Goal: Task Accomplishment & Management: Use online tool/utility

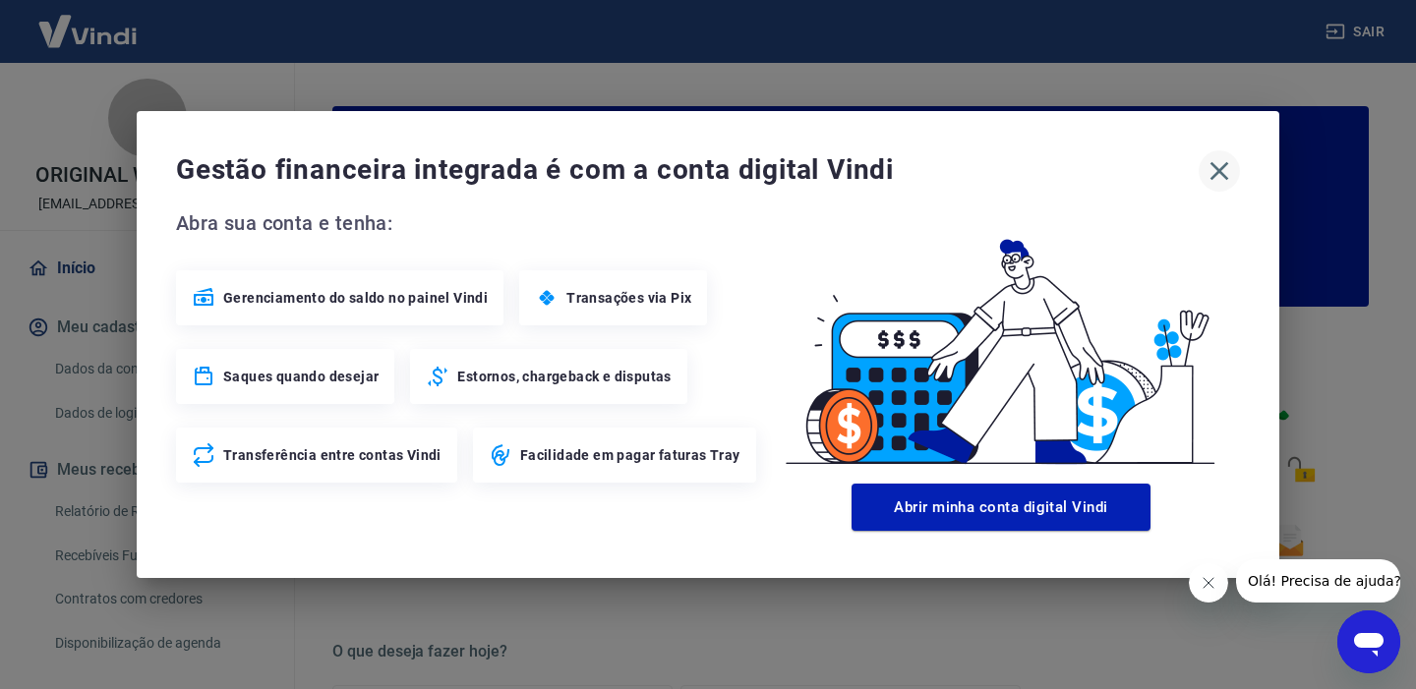
click at [1218, 175] on icon "button" at bounding box center [1219, 170] width 31 height 31
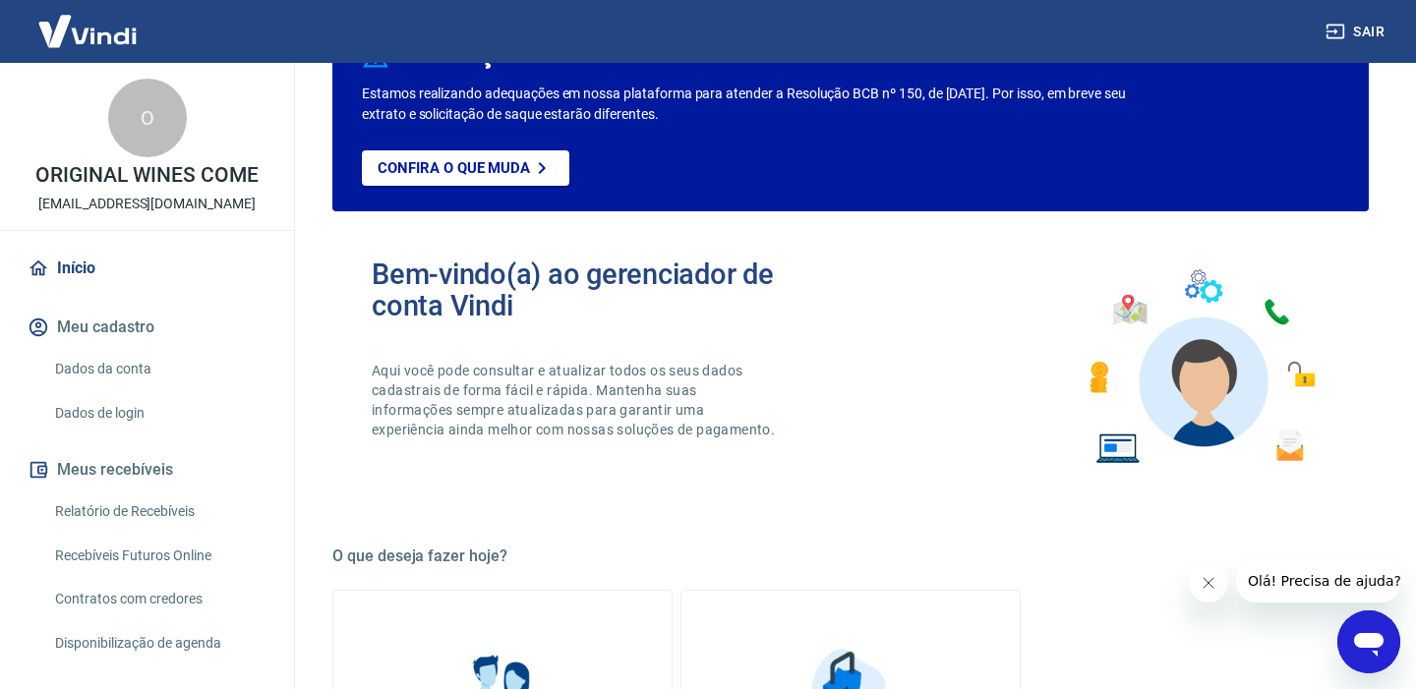
scroll to position [115, 0]
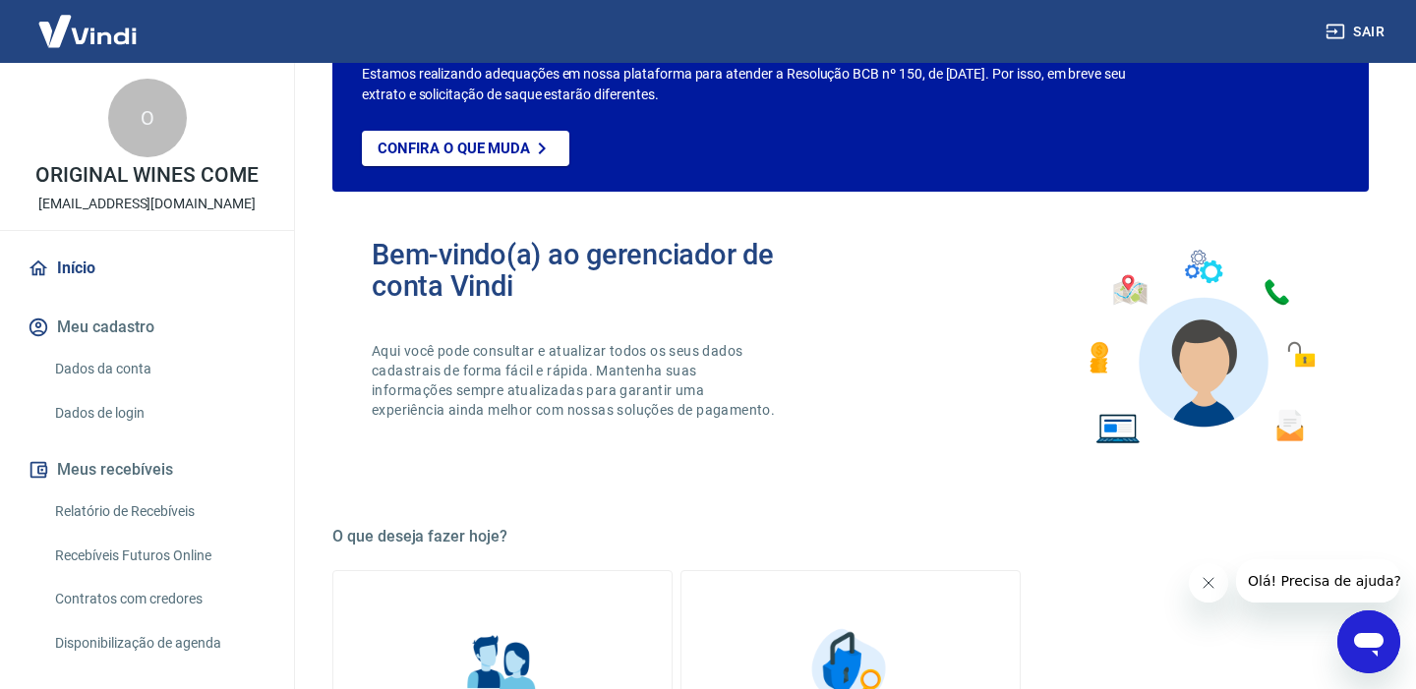
click at [141, 509] on link "Relatório de Recebíveis" at bounding box center [158, 512] width 223 height 40
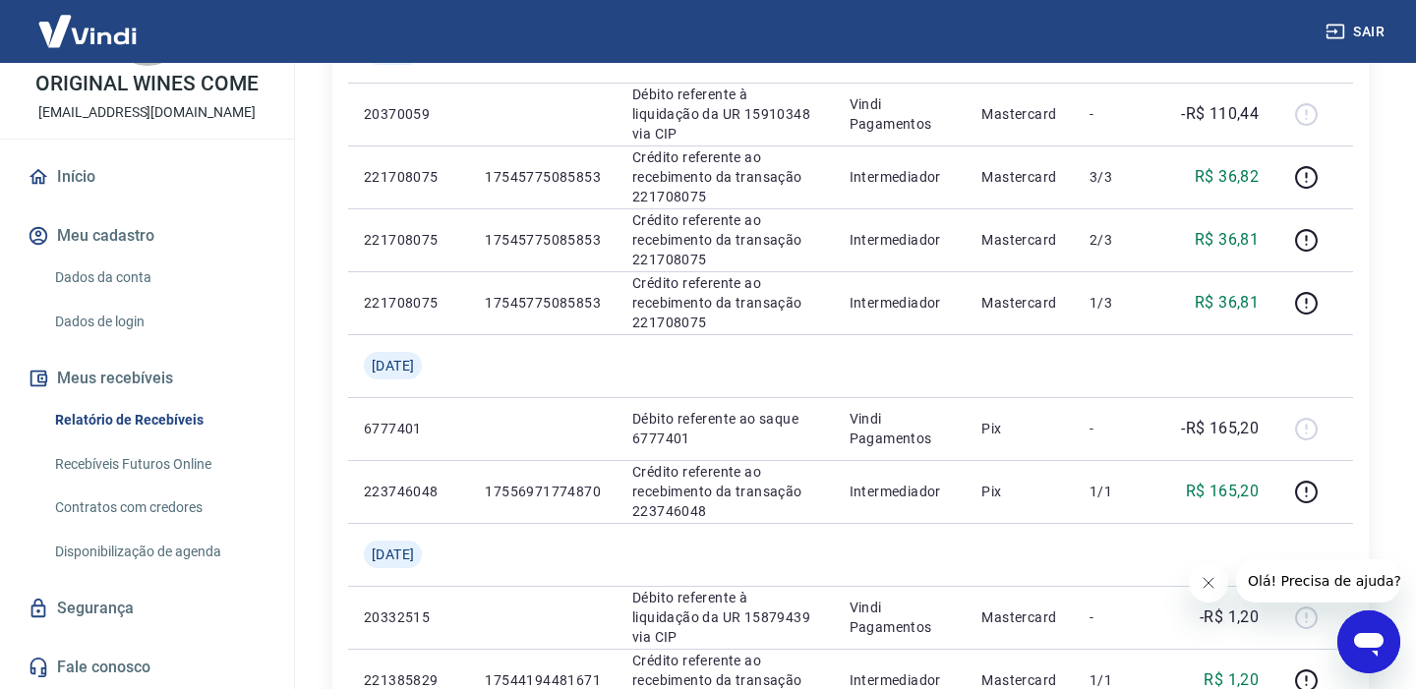
scroll to position [393, 0]
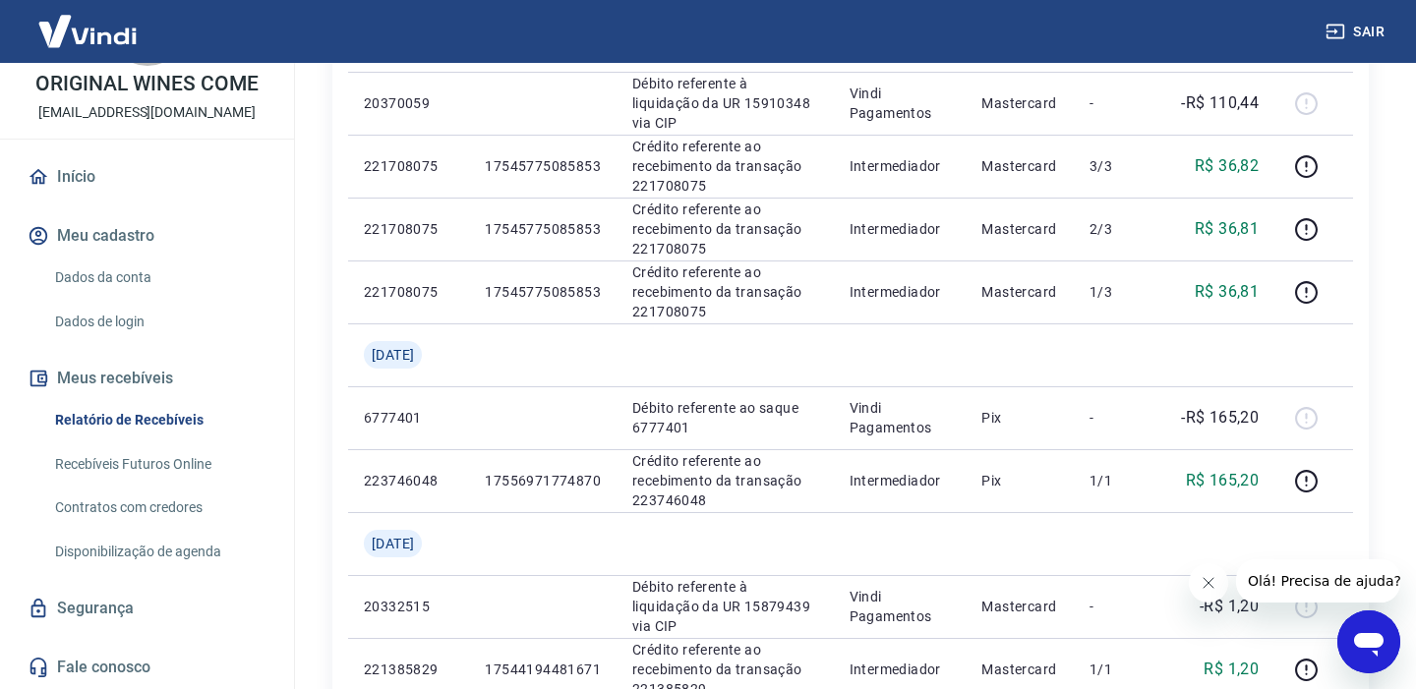
click at [171, 469] on link "Recebíveis Futuros Online" at bounding box center [158, 465] width 223 height 40
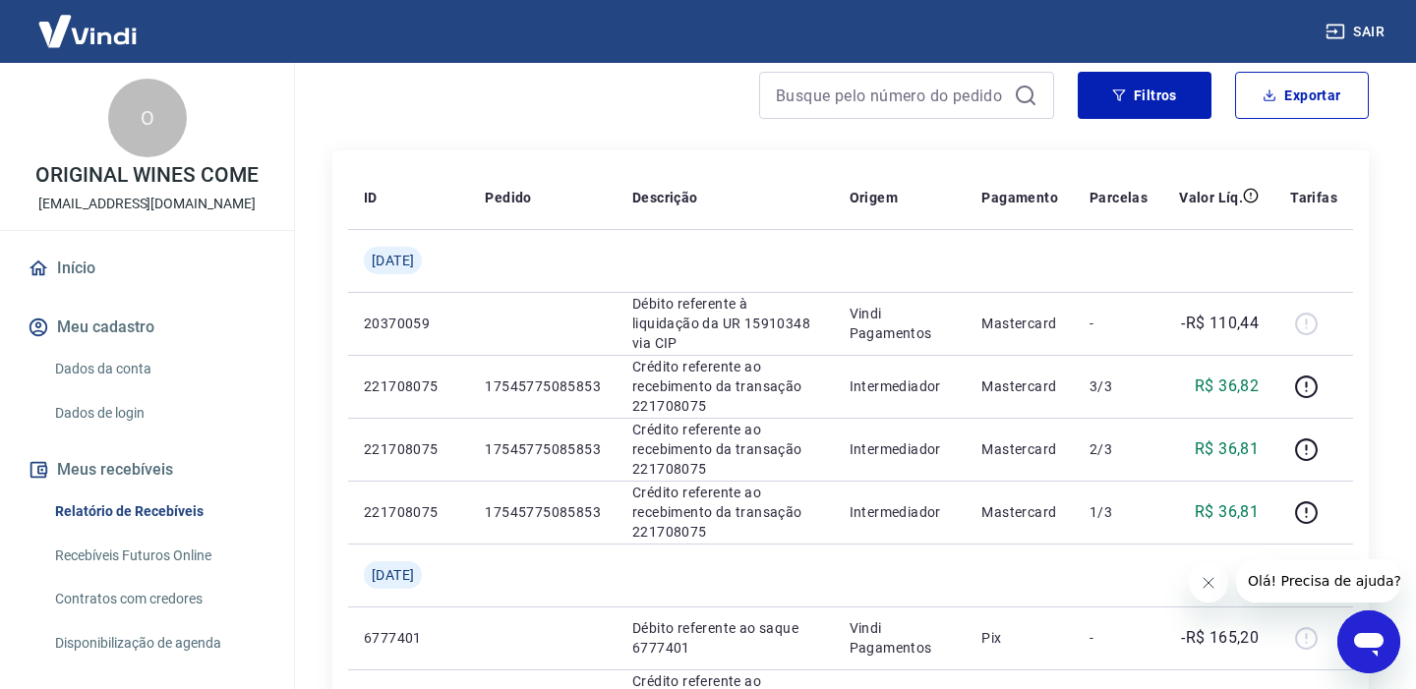
scroll to position [172, 0]
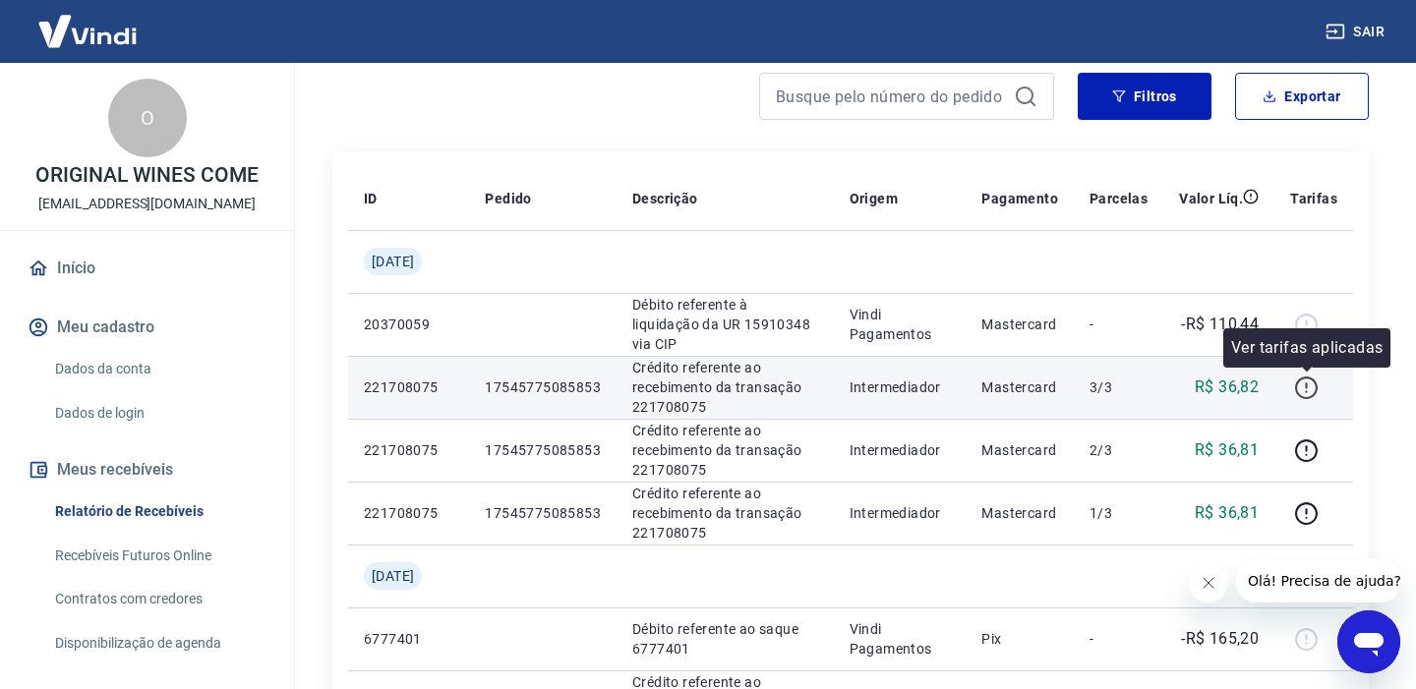
click at [1305, 386] on icon "button" at bounding box center [1306, 388] width 25 height 25
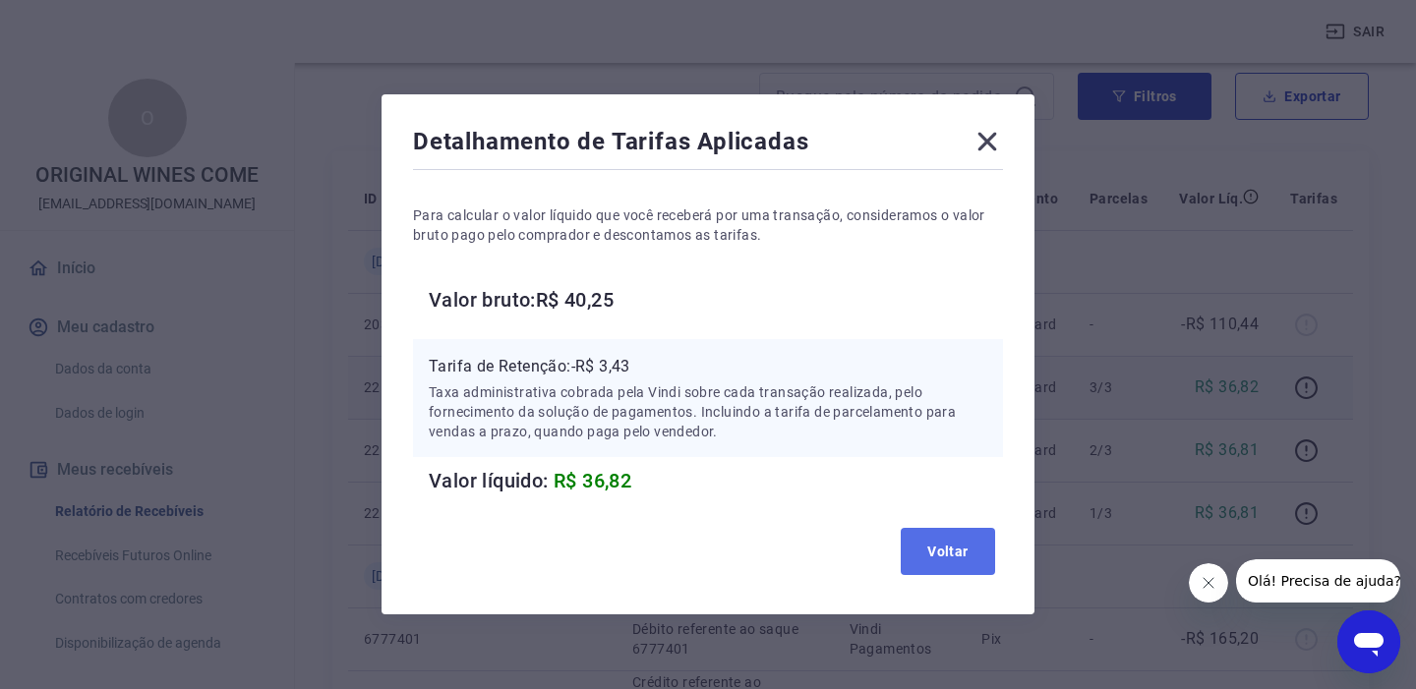
click at [950, 542] on button "Voltar" at bounding box center [948, 551] width 94 height 47
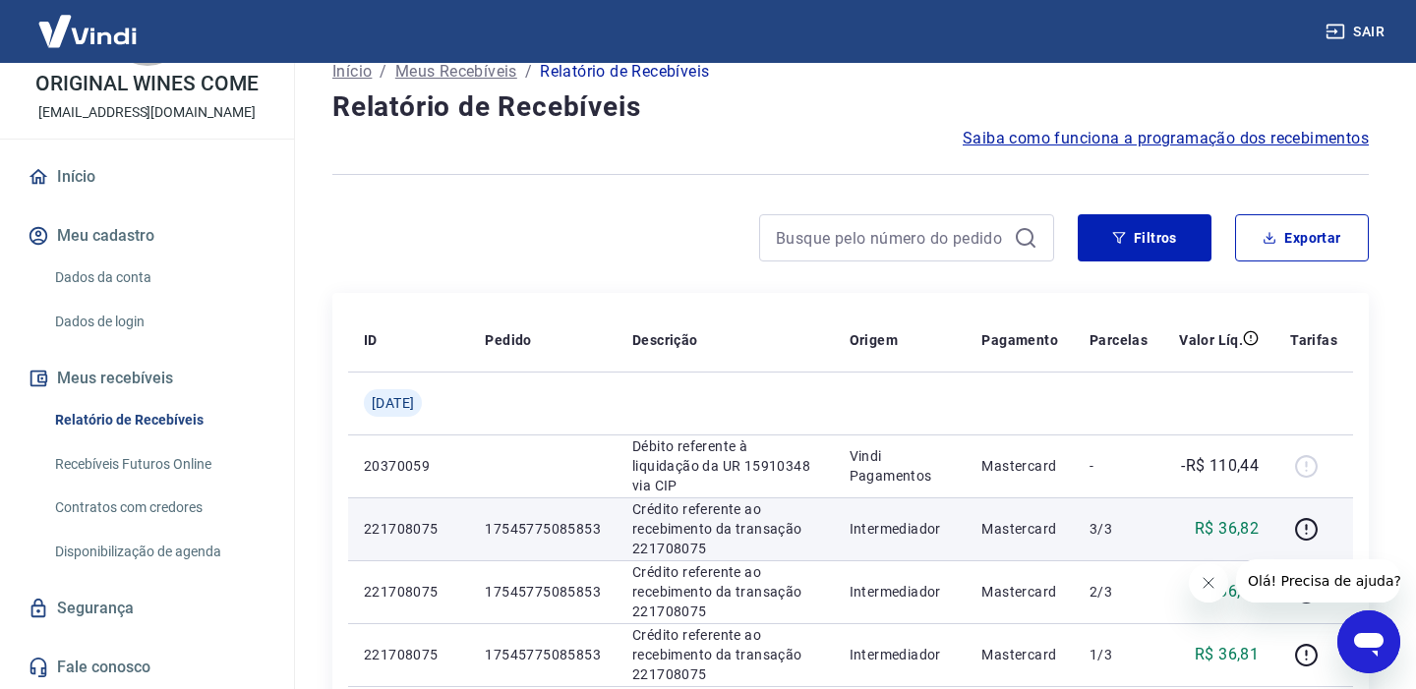
scroll to position [11, 0]
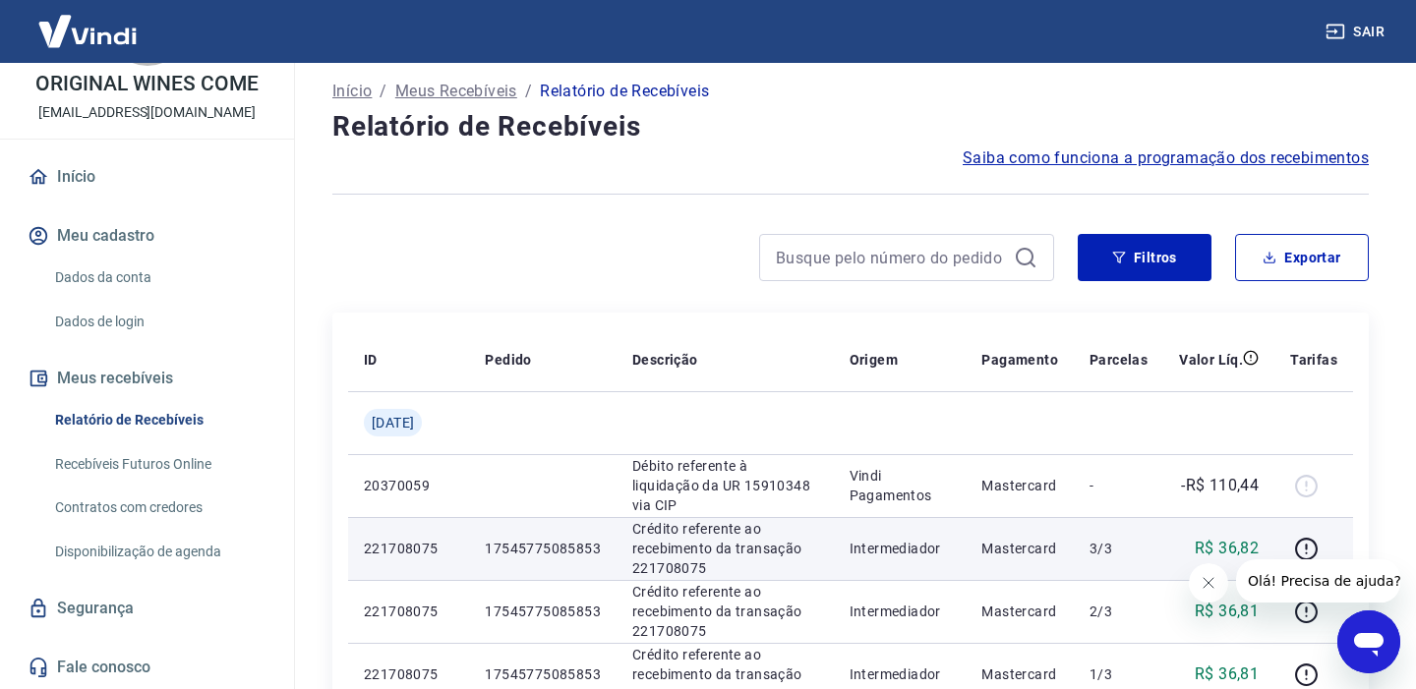
click at [126, 458] on link "Recebíveis Futuros Online" at bounding box center [158, 465] width 223 height 40
